Goal: Task Accomplishment & Management: Complete application form

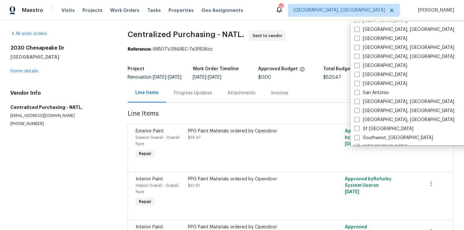
scroll to position [377, 0]
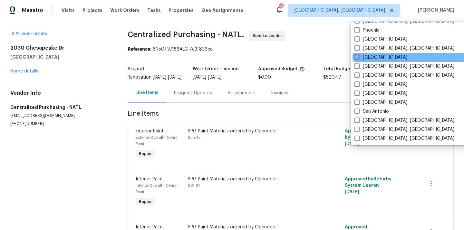
click at [371, 56] on label "[GEOGRAPHIC_DATA]" at bounding box center [380, 57] width 53 height 6
click at [358, 56] on input "[GEOGRAPHIC_DATA]" at bounding box center [356, 56] width 4 height 4
checkbox input "true"
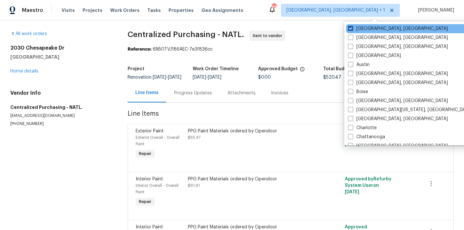
click at [364, 29] on label "[GEOGRAPHIC_DATA], [GEOGRAPHIC_DATA]" at bounding box center [398, 28] width 100 height 6
click at [352, 29] on input "[GEOGRAPHIC_DATA], [GEOGRAPHIC_DATA]" at bounding box center [350, 27] width 4 height 4
checkbox input "false"
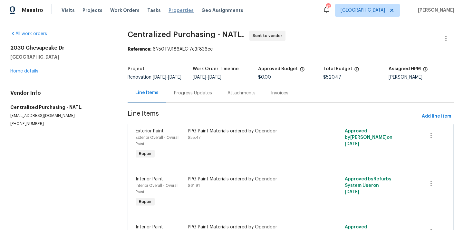
click at [180, 12] on span "Properties" at bounding box center [180, 10] width 25 height 6
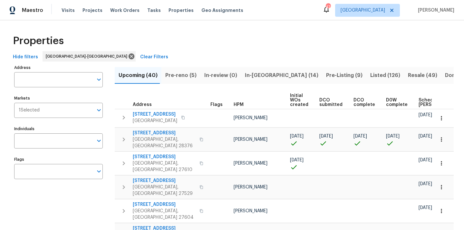
click at [178, 75] on span "Pre-reno (5)" at bounding box center [180, 75] width 31 height 9
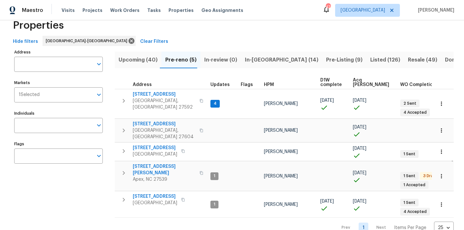
scroll to position [18, 0]
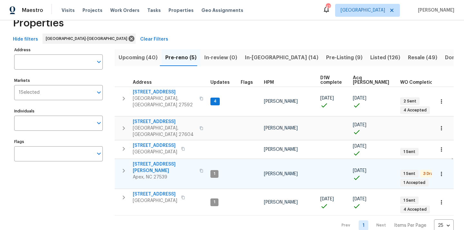
click at [199, 169] on icon "button" at bounding box center [201, 171] width 4 height 4
click at [169, 161] on span "[STREET_ADDRESS][PERSON_NAME]" at bounding box center [164, 167] width 63 height 13
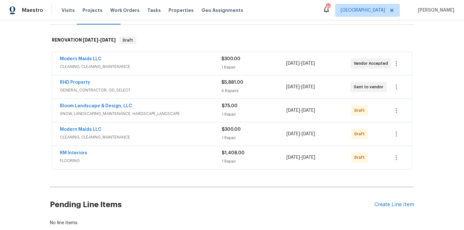
scroll to position [132, 0]
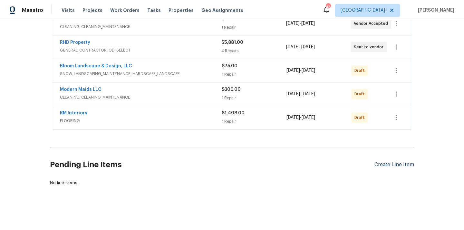
click at [379, 162] on div "Create Line Item" at bounding box center [394, 165] width 40 height 6
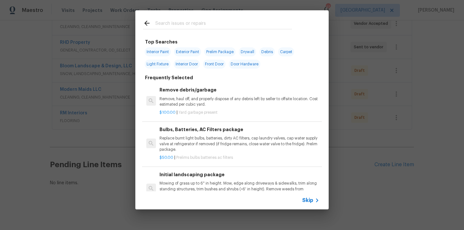
click at [246, 28] on input "text" at bounding box center [223, 24] width 137 height 10
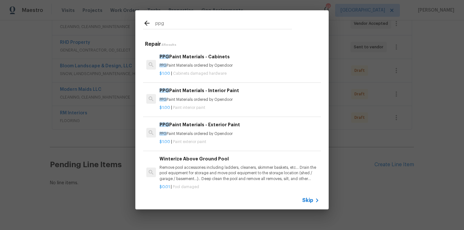
type input "ppg"
click at [211, 67] on p "PPG Paint Materials ordered by Opendoor" at bounding box center [239, 65] width 160 height 5
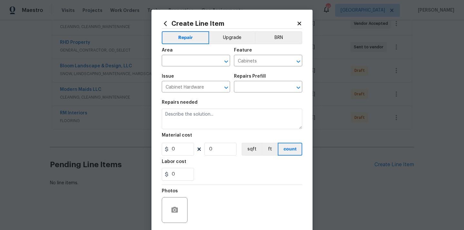
type input "PPG Paint Materials - Cabinets $1.00"
type textarea "PPG Paint Materials ordered by Opendoor"
type input "1"
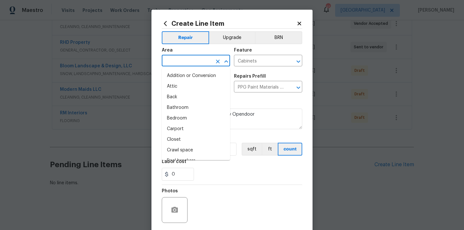
click at [184, 58] on input "text" at bounding box center [187, 61] width 50 height 10
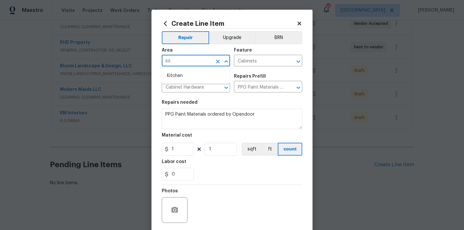
click at [184, 76] on li "Kitchen" at bounding box center [196, 76] width 68 height 11
type input "Kitchen"
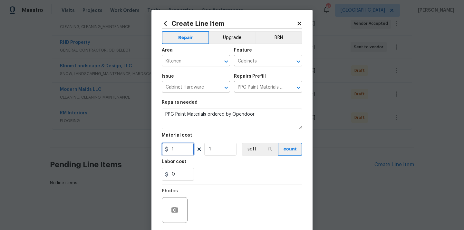
drag, startPoint x: 178, startPoint y: 153, endPoint x: 158, endPoint y: 153, distance: 19.3
click at [159, 153] on div "Create Line Item Repair Upgrade BRN Area Kitchen ​ Feature Cabinets ​ Issue Cab…" at bounding box center [231, 139] width 161 height 258
paste input "256.53"
type input "256.53"
click at [207, 173] on div "0" at bounding box center [232, 174] width 140 height 13
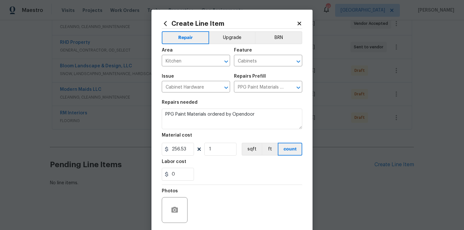
scroll to position [48, 0]
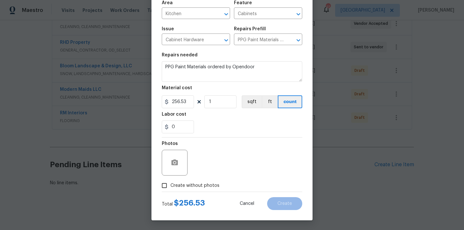
click at [207, 181] on label "Create without photos" at bounding box center [188, 185] width 61 height 12
click at [170, 181] on input "Create without photos" at bounding box center [164, 185] width 12 height 12
checkbox input "true"
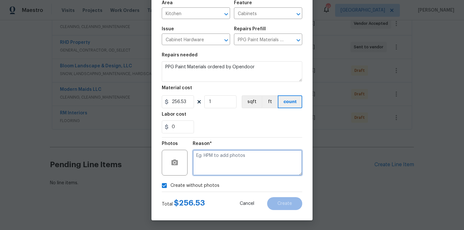
click at [213, 165] on textarea at bounding box center [247, 163] width 109 height 26
type textarea "N/A"
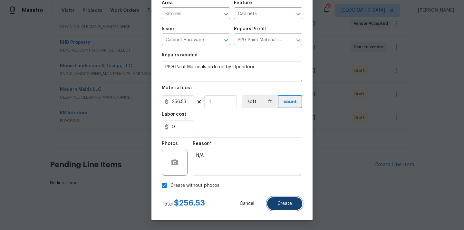
click at [287, 204] on span "Create" at bounding box center [284, 203] width 14 height 5
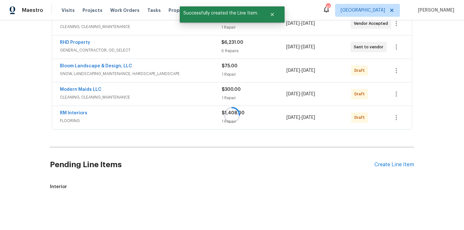
click at [384, 164] on div at bounding box center [232, 115] width 464 height 230
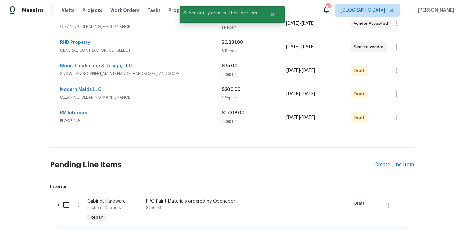
click at [384, 164] on div "Create Line Item" at bounding box center [394, 165] width 40 height 6
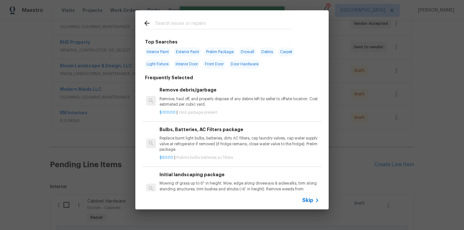
click at [266, 18] on div at bounding box center [217, 22] width 164 height 25
click at [258, 27] on input "text" at bounding box center [223, 24] width 137 height 10
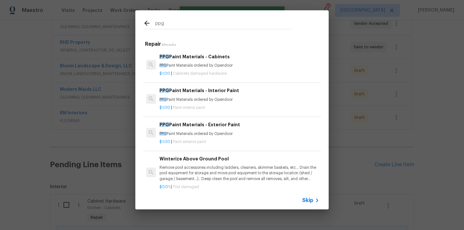
type input "ppg"
click at [208, 99] on p "PPG Paint Materials ordered by Opendoor" at bounding box center [239, 99] width 160 height 5
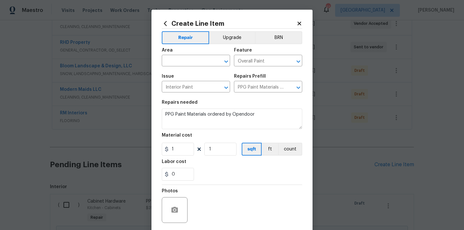
click at [195, 55] on div "Area" at bounding box center [196, 52] width 68 height 8
click at [189, 60] on input "text" at bounding box center [187, 61] width 50 height 10
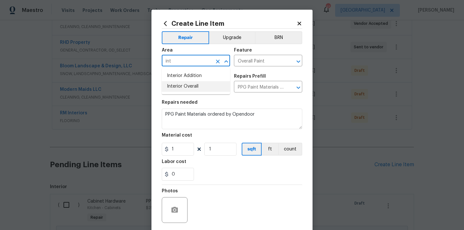
click at [184, 86] on li "Interior Overall" at bounding box center [196, 86] width 68 height 11
type input "Interior Overall"
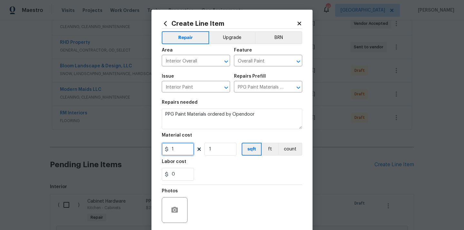
drag, startPoint x: 182, startPoint y: 150, endPoint x: 147, endPoint y: 148, distance: 35.5
click at [147, 148] on div "Create Line Item Repair Upgrade BRN Area Interior Overall ​ Feature Overall Pai…" at bounding box center [232, 115] width 464 height 230
paste input "989.39"
type input "989.39"
click at [258, 179] on div "0" at bounding box center [232, 174] width 140 height 13
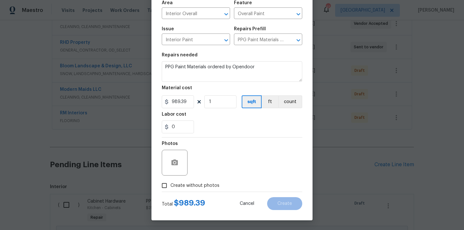
click at [222, 187] on div "Create without photos" at bounding box center [232, 185] width 140 height 12
click at [208, 184] on span "Create without photos" at bounding box center [194, 185] width 49 height 7
click at [170, 184] on input "Create without photos" at bounding box center [164, 185] width 12 height 12
checkbox input "true"
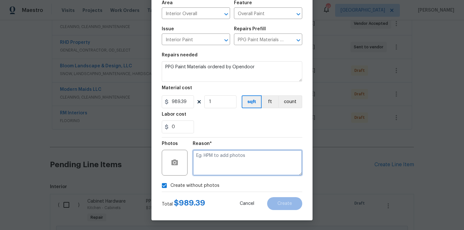
click at [223, 162] on textarea at bounding box center [247, 163] width 109 height 26
type textarea "N/A"
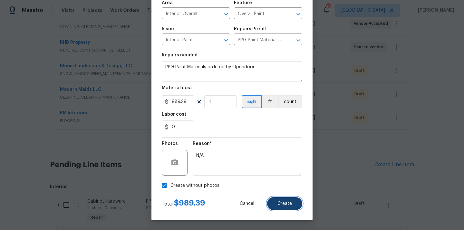
click at [286, 207] on button "Create" at bounding box center [284, 203] width 35 height 13
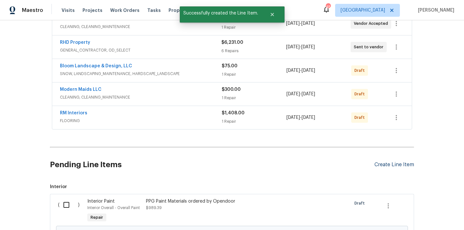
click at [393, 166] on div "Create Line Item" at bounding box center [394, 165] width 40 height 6
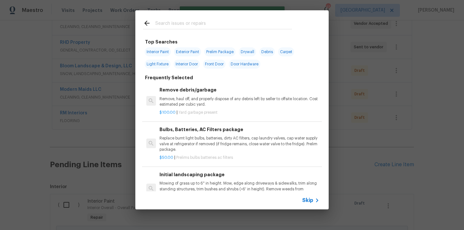
click at [203, 20] on input "text" at bounding box center [223, 24] width 137 height 10
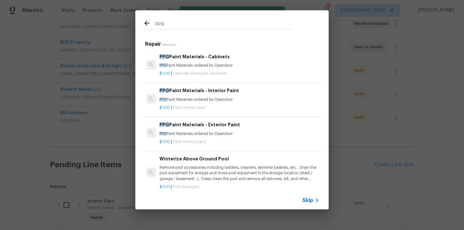
type input "ppg"
click at [201, 136] on p "PPG Paint Materials ordered by Opendoor" at bounding box center [239, 133] width 160 height 5
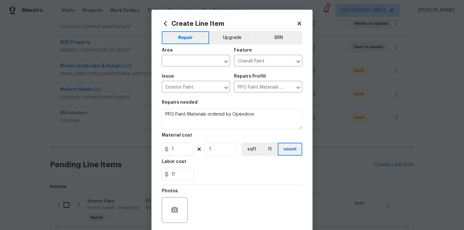
click at [183, 67] on span "Area ​" at bounding box center [196, 57] width 68 height 26
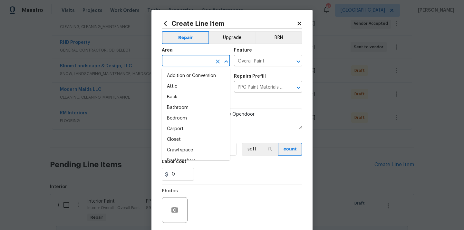
click at [183, 62] on input "text" at bounding box center [187, 61] width 50 height 10
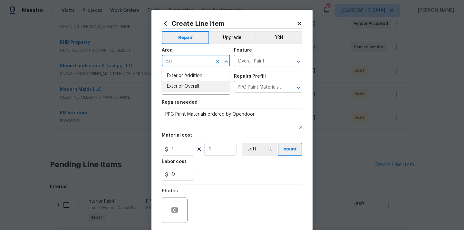
click at [188, 86] on li "Exterior Overall" at bounding box center [196, 86] width 68 height 11
type input "Exterior Overall"
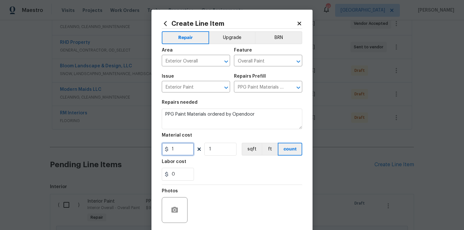
drag, startPoint x: 175, startPoint y: 153, endPoint x: 154, endPoint y: 154, distance: 21.9
click at [154, 154] on div "Create Line Item Repair Upgrade BRN Area Exterior Overall ​ Feature Overall Pai…" at bounding box center [231, 139] width 161 height 258
paste input "44.34"
type input "44.34"
click at [215, 163] on div "Labor cost" at bounding box center [232, 163] width 140 height 8
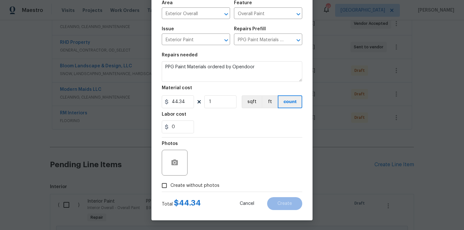
click at [202, 182] on label "Create without photos" at bounding box center [188, 185] width 61 height 12
click at [170, 182] on input "Create without photos" at bounding box center [164, 185] width 12 height 12
checkbox input "true"
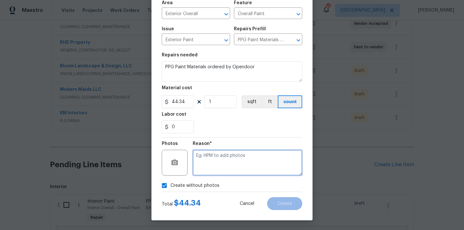
click at [220, 156] on textarea at bounding box center [247, 163] width 109 height 26
type textarea "N/A"
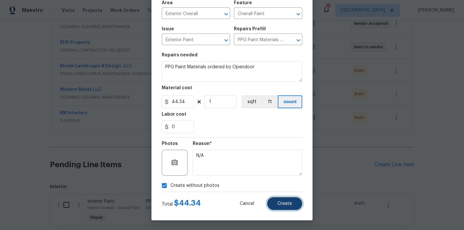
click at [282, 204] on span "Create" at bounding box center [284, 203] width 14 height 5
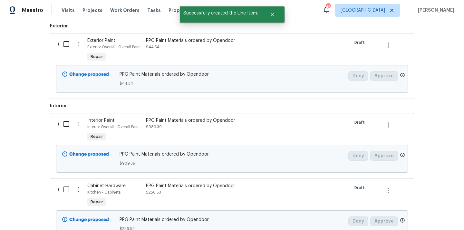
scroll to position [326, 0]
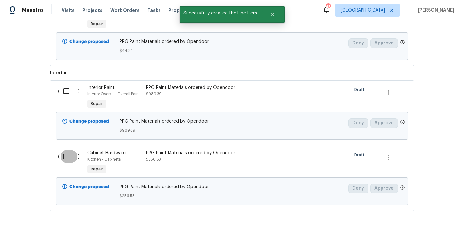
click at [66, 161] on input "checkbox" at bounding box center [69, 157] width 18 height 14
checkbox input "true"
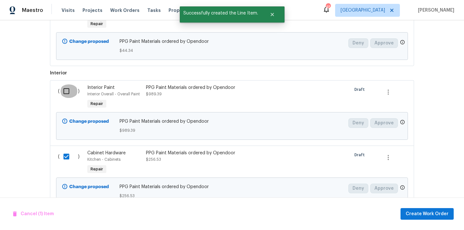
click at [67, 89] on input "checkbox" at bounding box center [69, 91] width 18 height 14
checkbox input "true"
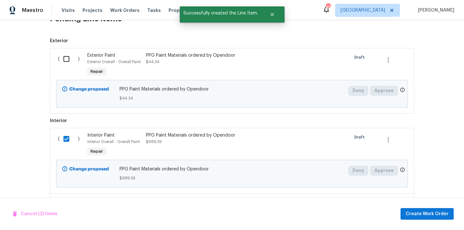
scroll to position [254, 0]
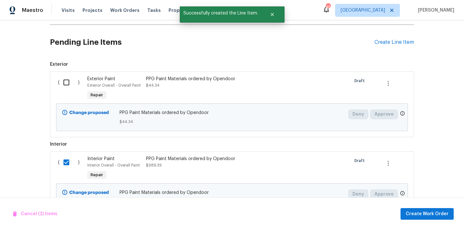
click at [68, 79] on input "checkbox" at bounding box center [69, 83] width 18 height 14
checkbox input "true"
click at [413, 211] on span "Create Work Order" at bounding box center [426, 214] width 43 height 8
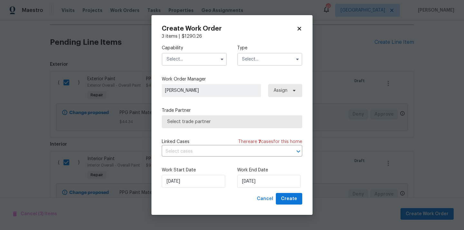
click at [194, 64] on input "text" at bounding box center [194, 59] width 65 height 13
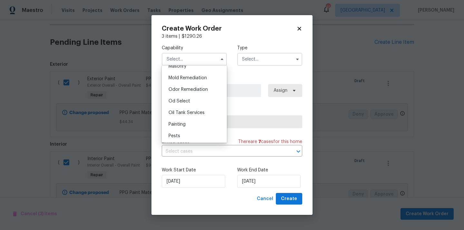
scroll to position [491, 0]
click at [184, 123] on span "Painting" at bounding box center [176, 122] width 17 height 5
type input "Painting"
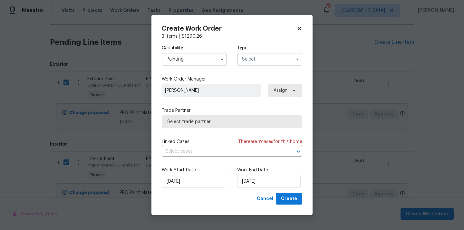
click at [267, 57] on input "text" at bounding box center [269, 59] width 65 height 13
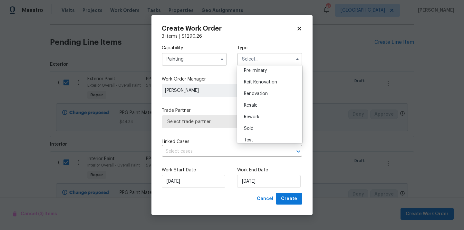
scroll to position [146, 0]
click at [264, 91] on div "Renovation" at bounding box center [270, 89] width 62 height 12
type input "Renovation"
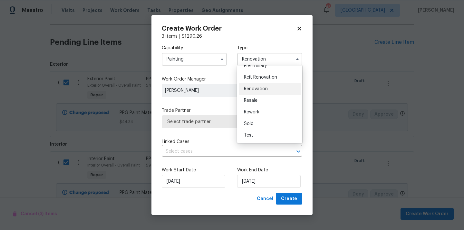
scroll to position [0, 0]
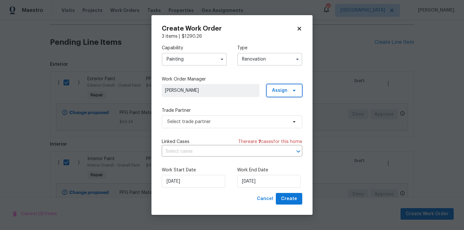
click at [283, 91] on span "Assign" at bounding box center [279, 90] width 15 height 6
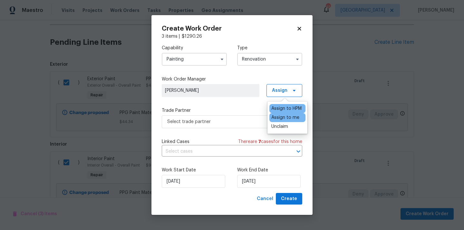
click at [275, 116] on div "Assign to me" at bounding box center [285, 117] width 28 height 6
click at [223, 126] on span "Select trade partner" at bounding box center [232, 121] width 140 height 13
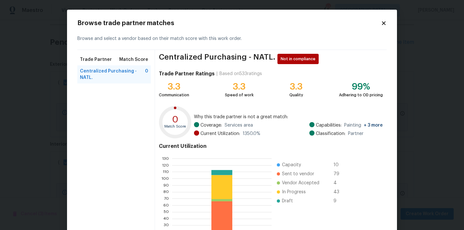
scroll to position [52, 0]
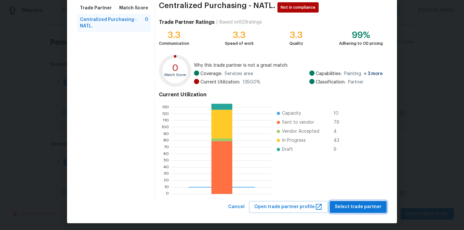
click at [352, 204] on span "Select trade partner" at bounding box center [358, 207] width 47 height 8
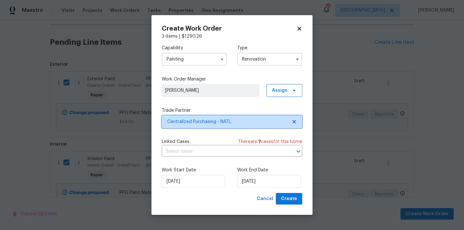
scroll to position [0, 0]
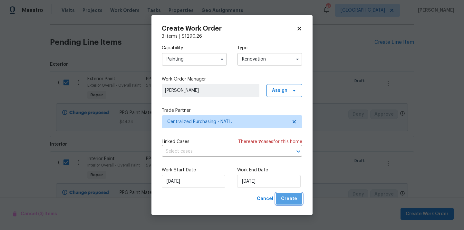
click at [300, 197] on button "Create" at bounding box center [289, 199] width 26 height 12
checkbox input "false"
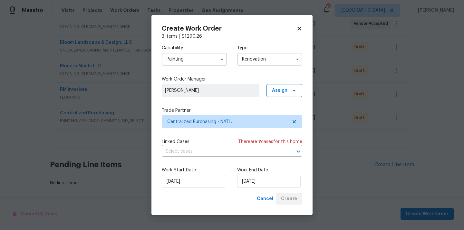
scroll to position [156, 0]
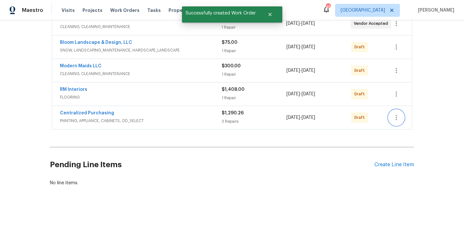
click at [394, 115] on icon "button" at bounding box center [396, 118] width 8 height 8
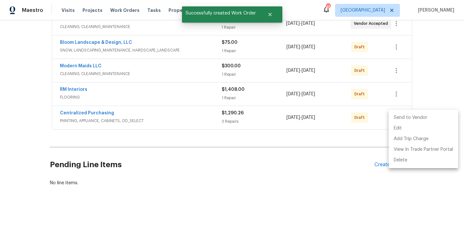
click at [396, 114] on li "Send to Vendor" at bounding box center [423, 117] width 70 height 11
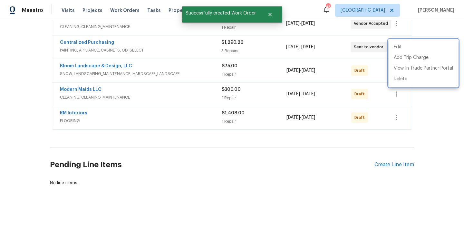
click at [108, 43] on div at bounding box center [232, 115] width 464 height 230
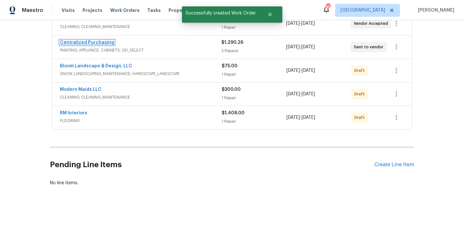
click at [97, 42] on link "Centralized Purchasing" at bounding box center [87, 42] width 54 height 5
